Goal: Check status: Check status

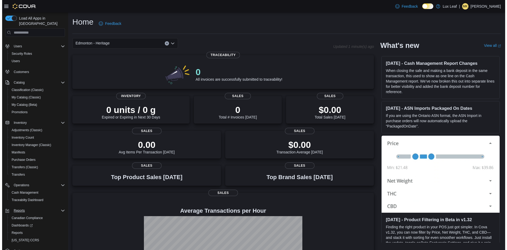
scroll to position [17, 0]
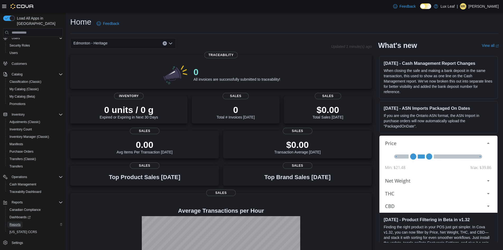
click at [13, 222] on span "Reports" at bounding box center [15, 224] width 11 height 4
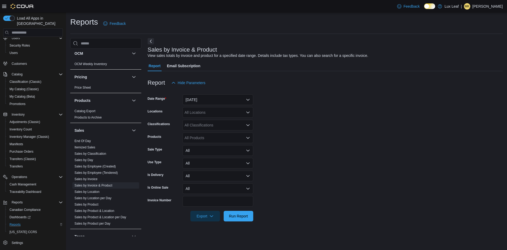
scroll to position [291, 0]
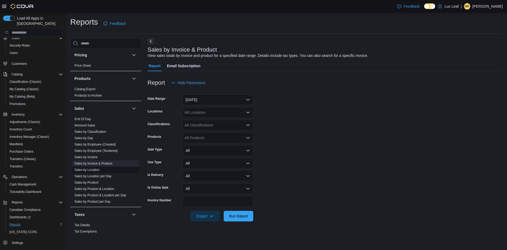
click at [94, 168] on span "Sales by Location" at bounding box center [87, 170] width 25 height 4
click at [93, 170] on link "Sales by Location" at bounding box center [87, 170] width 25 height 4
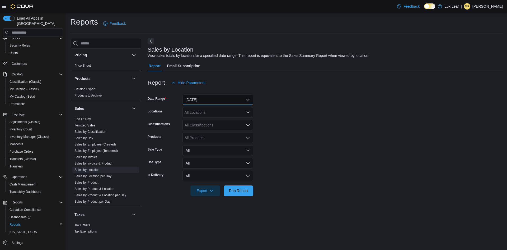
click at [233, 99] on button "[DATE]" at bounding box center [218, 99] width 71 height 11
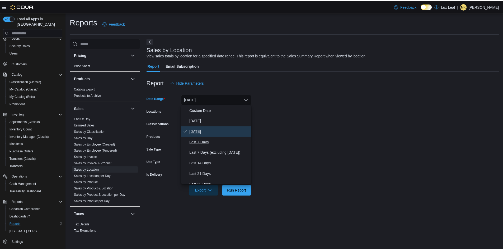
scroll to position [79, 0]
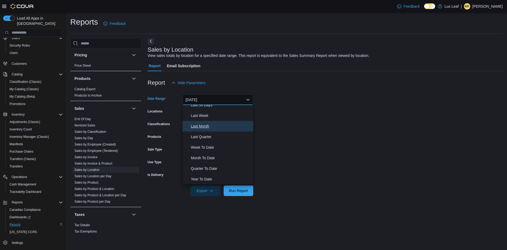
click at [204, 127] on span "Last Month" at bounding box center [221, 126] width 60 height 6
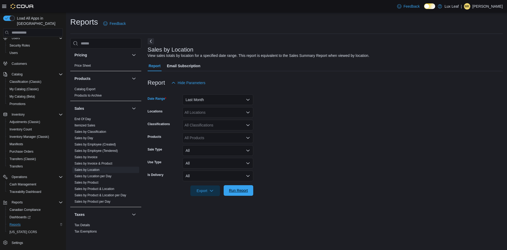
click at [235, 189] on span "Run Report" at bounding box center [238, 190] width 19 height 5
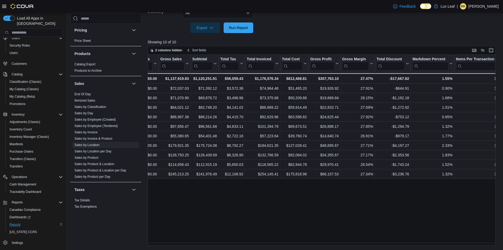
scroll to position [0, 163]
